Goal: Task Accomplishment & Management: Manage account settings

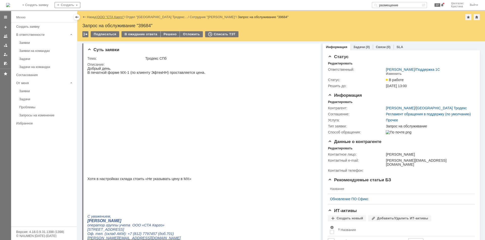
click at [110, 16] on link "ООО "СТА Карго"" at bounding box center [110, 17] width 27 height 4
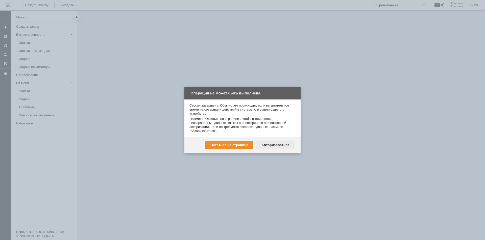
click at [279, 145] on div "Авторизоваться" at bounding box center [275, 145] width 38 height 8
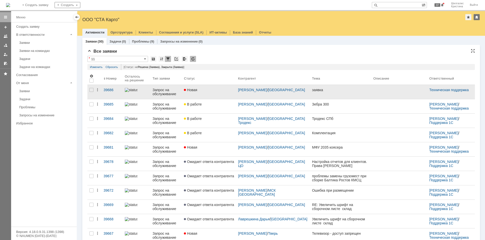
click at [219, 93] on link "Новая" at bounding box center [209, 92] width 54 height 14
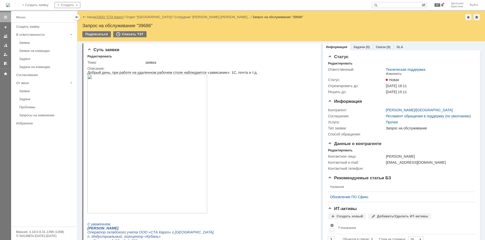
click at [121, 17] on link "ООО "СТА Карго"" at bounding box center [110, 17] width 27 height 4
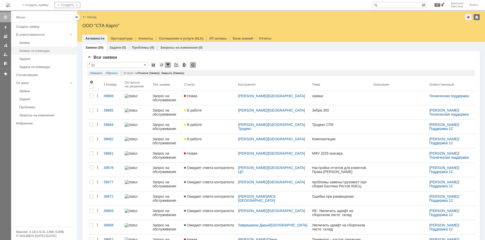
click at [36, 53] on link "Заявки на командах" at bounding box center [46, 51] width 59 height 8
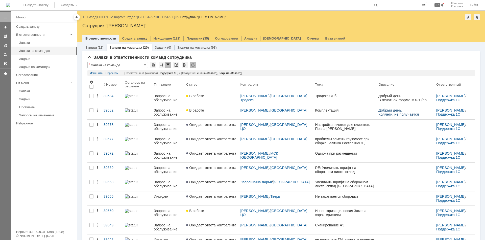
click at [211, 113] on link "В работе" at bounding box center [211, 112] width 54 height 14
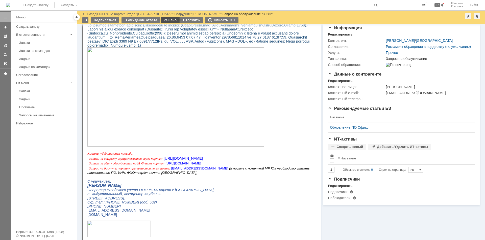
click at [164, 22] on div "Решено" at bounding box center [170, 20] width 19 height 6
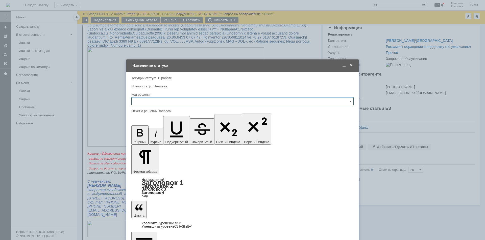
click at [156, 99] on input "text" at bounding box center [242, 101] width 222 height 8
click at [148, 168] on span "Решено" at bounding box center [243, 169] width 216 height 4
type input "Решено"
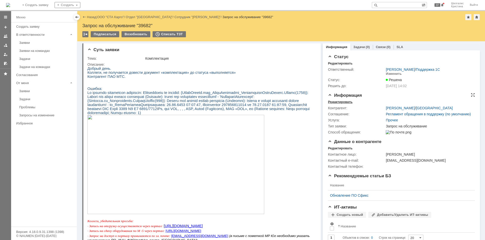
click at [343, 102] on div "Редактировать" at bounding box center [340, 102] width 24 height 4
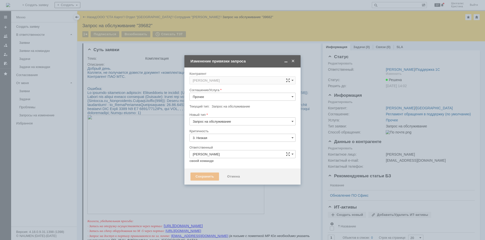
type input "[не указано]"
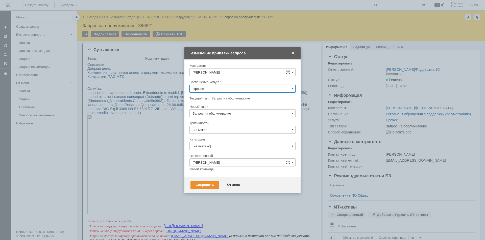
click at [214, 89] on input "Прочее" at bounding box center [242, 89] width 106 height 8
click at [222, 106] on div "WMS Прочее" at bounding box center [242, 108] width 105 height 8
type input "WMS Прочее"
click at [209, 145] on input "[не указано]" at bounding box center [242, 146] width 106 height 8
click at [207, 188] on span "Ошибка" at bounding box center [242, 189] width 99 height 4
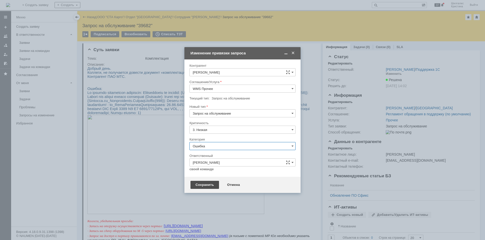
type input "Ошибка"
click at [202, 184] on div "Сохранить" at bounding box center [204, 185] width 29 height 8
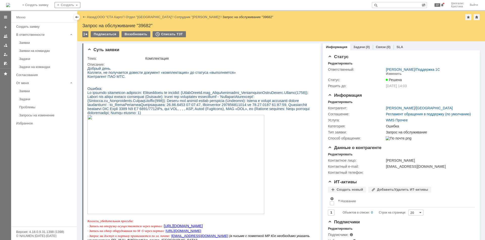
click at [109, 17] on link "ООО "СТА Карго"" at bounding box center [110, 17] width 27 height 4
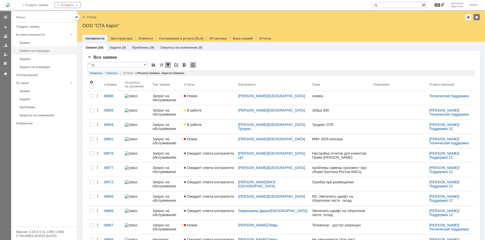
click at [33, 49] on div "Заявки на командах" at bounding box center [46, 51] width 55 height 4
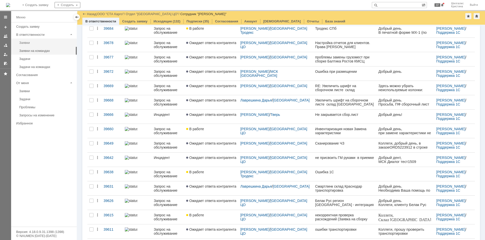
click at [38, 45] on link "Заявки" at bounding box center [46, 43] width 59 height 8
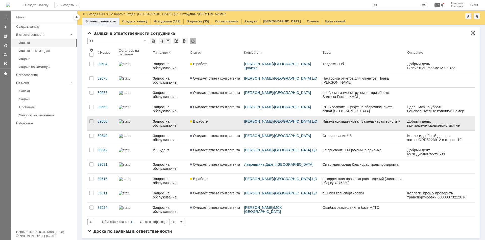
click at [211, 119] on link "В работе" at bounding box center [215, 124] width 54 height 14
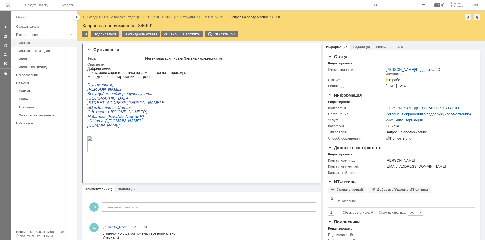
click at [25, 42] on div "Заявки" at bounding box center [46, 43] width 55 height 4
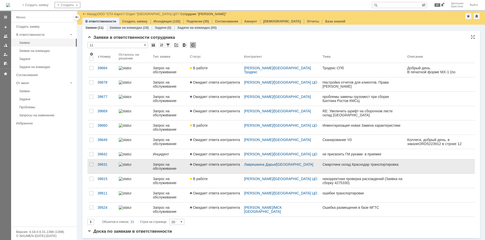
scroll to position [7, 0]
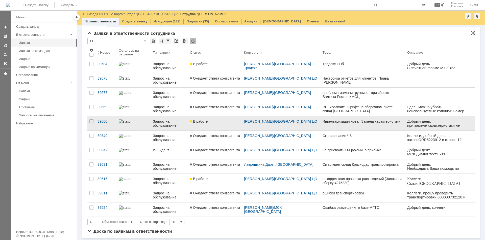
click at [216, 126] on link "В работе" at bounding box center [215, 124] width 54 height 14
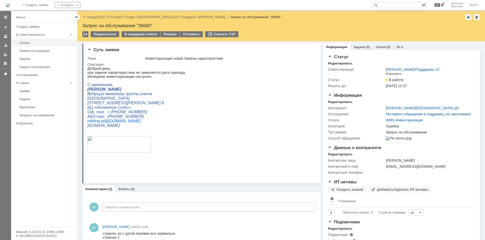
click at [33, 39] on link "Заявки" at bounding box center [46, 43] width 59 height 8
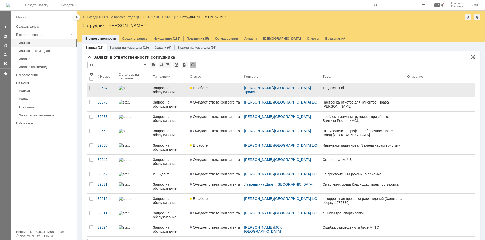
click at [223, 90] on link "В работе" at bounding box center [215, 90] width 54 height 14
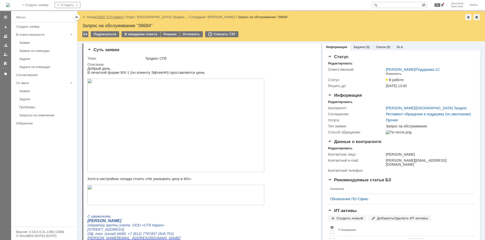
click at [109, 15] on link "ООО "СТА Карго"" at bounding box center [110, 17] width 27 height 4
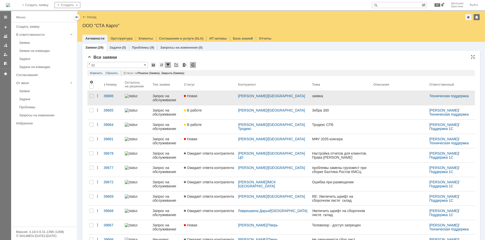
click at [214, 98] on link "Новая" at bounding box center [209, 98] width 54 height 14
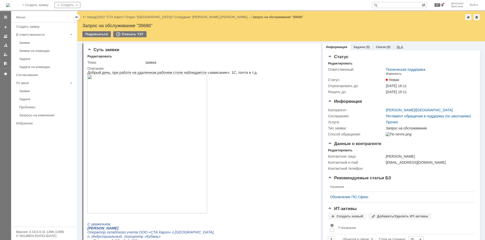
click at [397, 47] on link "SLA" at bounding box center [399, 47] width 7 height 4
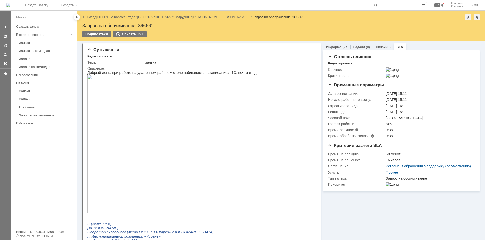
click at [146, 25] on div "Запрос на обслуживание "39686"" at bounding box center [280, 25] width 397 height 5
click at [253, 92] on html "Добрый день, при работе на удаленном рабочем столе наблюдается «зависание»: 1С,…" at bounding box center [199, 178] width 224 height 214
click at [108, 17] on link "ООО "СТА Карго"" at bounding box center [110, 17] width 27 height 4
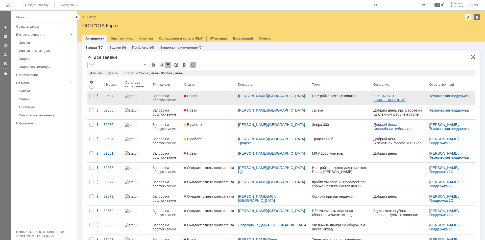
click at [213, 98] on link "Новая" at bounding box center [209, 98] width 54 height 14
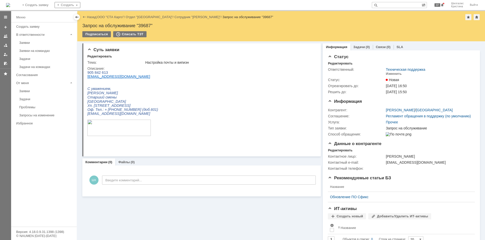
click at [112, 18] on link "ООО "СТА Карго"" at bounding box center [110, 17] width 27 height 4
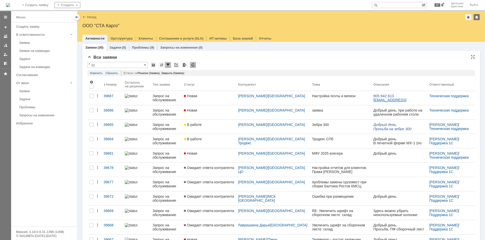
click at [264, 57] on div "Все заявки" at bounding box center [280, 57] width 387 height 5
click at [281, 57] on div "Все заявки" at bounding box center [280, 57] width 387 height 5
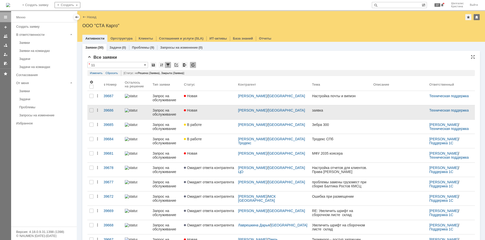
click at [203, 116] on link "Новая" at bounding box center [209, 112] width 54 height 14
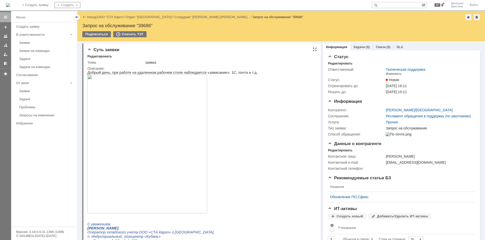
click at [283, 97] on html "Добрый день, при работе на удаленном рабочем столе наблюдается «зависание»: 1С,…" at bounding box center [199, 178] width 224 height 214
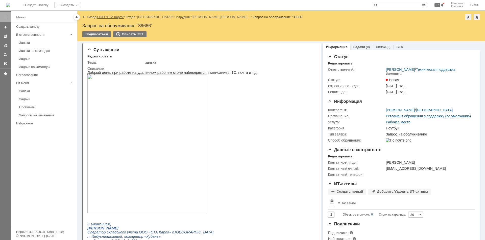
click at [113, 15] on link "ООО "СТА Карго"" at bounding box center [110, 17] width 27 height 4
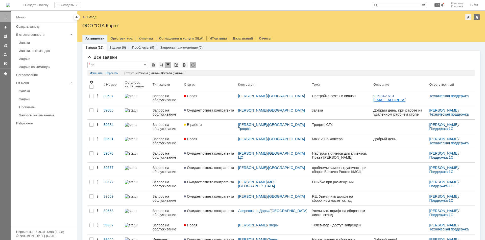
click at [40, 42] on div "Заявки" at bounding box center [46, 43] width 55 height 4
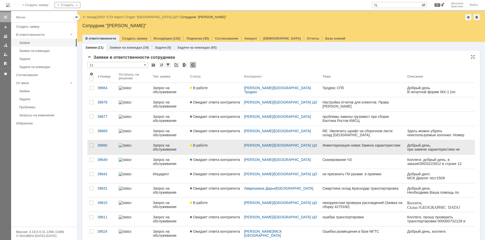
click at [221, 147] on div "В работе" at bounding box center [215, 146] width 50 height 4
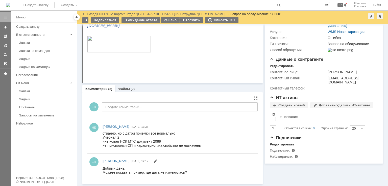
click at [105, 97] on div "ШК Введите комментарий..." at bounding box center [172, 107] width 170 height 23
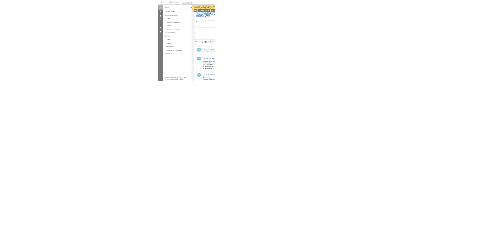
scroll to position [28, 0]
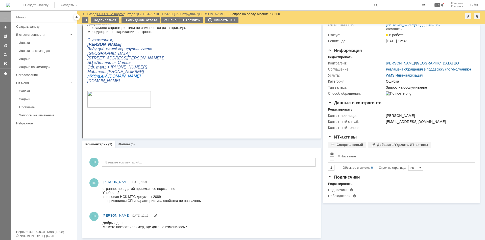
click at [122, 13] on link "ООО "СТА Карго"" at bounding box center [110, 14] width 27 height 4
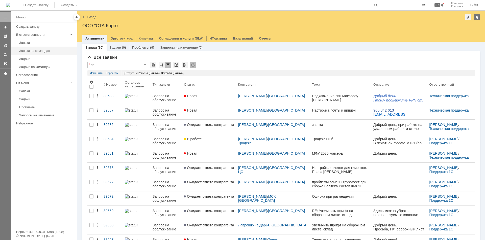
click at [23, 50] on div "Заявки на командах" at bounding box center [46, 51] width 55 height 4
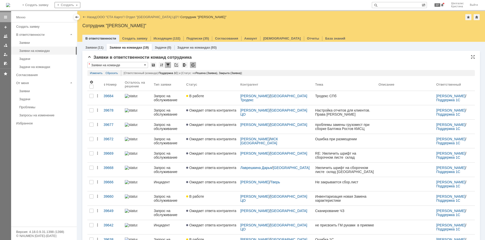
click at [234, 61] on div "Заявки в ответственности команд сотрудника * Заявки на команде Результаты поиск…" at bounding box center [280, 216] width 387 height 322
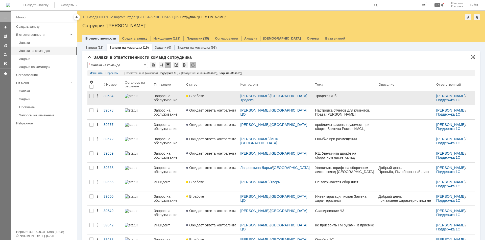
click at [218, 96] on div "В работе" at bounding box center [211, 96] width 50 height 4
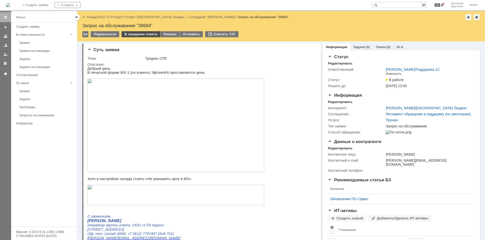
click at [133, 35] on div "В ожидание ответа" at bounding box center [140, 34] width 39 height 6
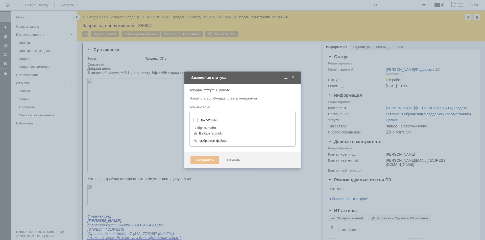
type input "[не указано]"
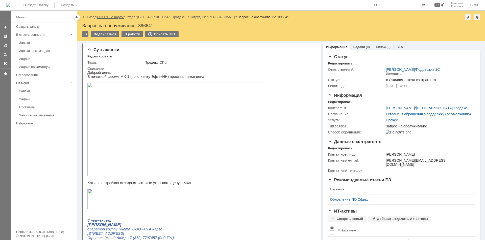
click at [108, 15] on link "ООО "СТА Карго"" at bounding box center [110, 17] width 27 height 4
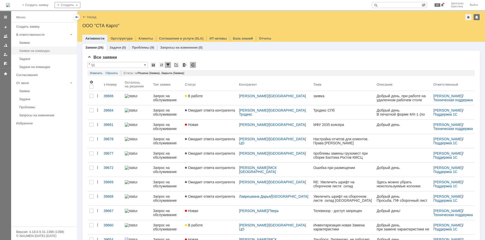
click at [36, 50] on div "Заявки на командах" at bounding box center [46, 51] width 55 height 4
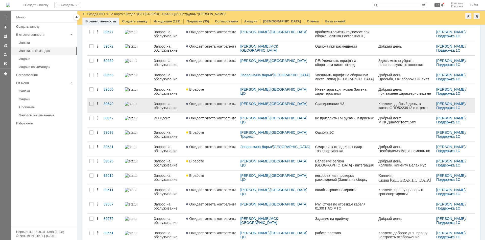
click at [215, 106] on link "Ожидает ответа контрагента" at bounding box center [211, 106] width 54 height 14
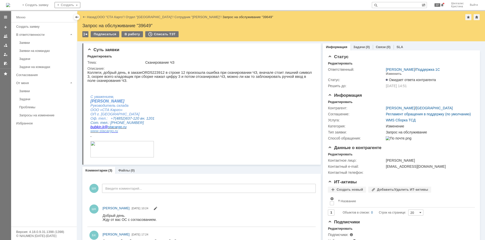
click at [110, 16] on link "ООО "СТА Карго"" at bounding box center [110, 17] width 27 height 4
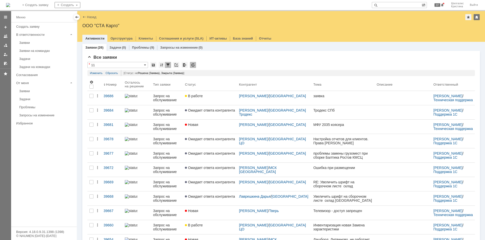
click at [37, 40] on link "Заявки" at bounding box center [46, 43] width 59 height 8
